Goal: Find specific page/section: Find specific page/section

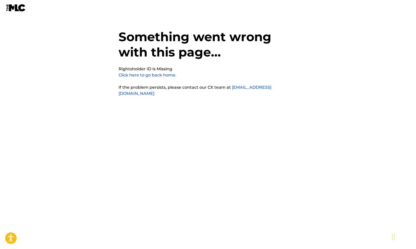
click at [153, 77] on link "Click here to go back home." at bounding box center [148, 75] width 58 height 5
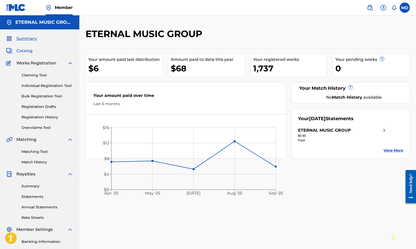
click at [29, 52] on span "Catalog" at bounding box center [24, 51] width 16 height 6
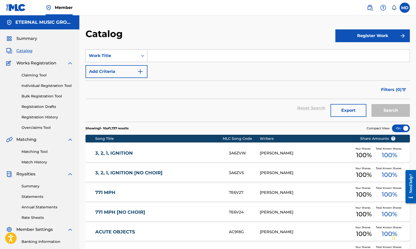
click at [138, 58] on div "Search Form" at bounding box center [142, 55] width 9 height 9
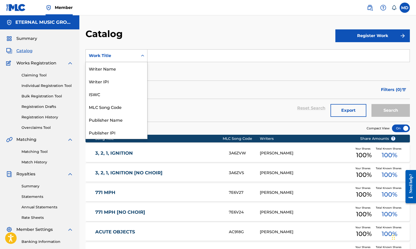
scroll to position [77, 0]
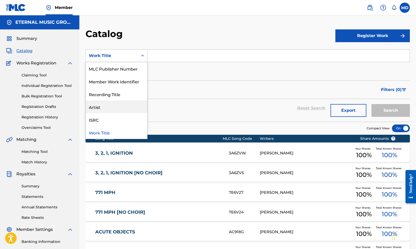
click at [117, 106] on div "Artist" at bounding box center [116, 107] width 61 height 13
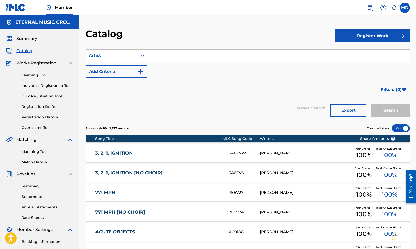
click at [168, 57] on input "Search Form" at bounding box center [278, 56] width 262 height 12
type input "Eternal Eclipse"
click at [371, 104] on button "Search" at bounding box center [390, 110] width 38 height 13
